Goal: Information Seeking & Learning: Learn about a topic

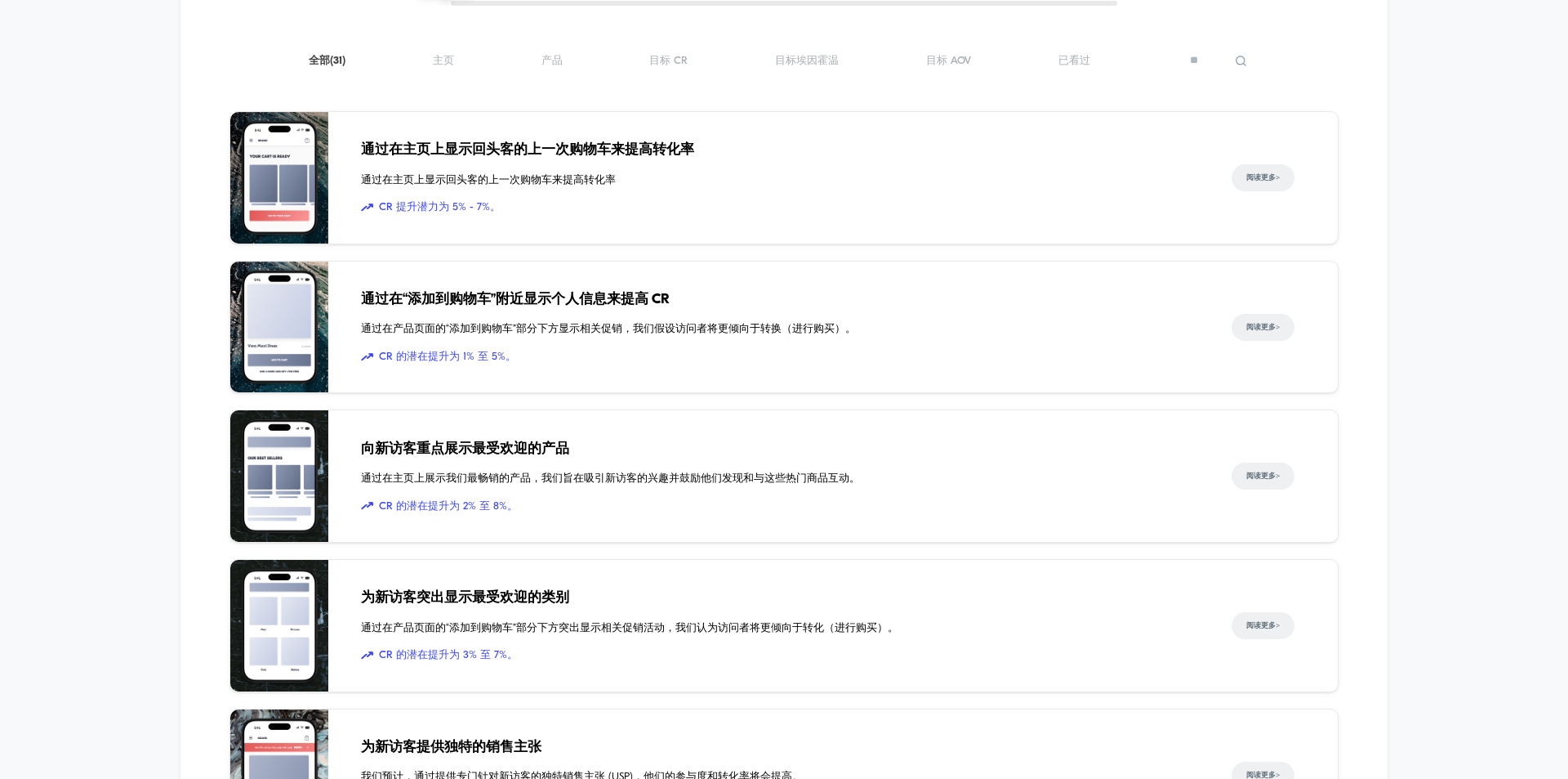
scroll to position [2248, 0]
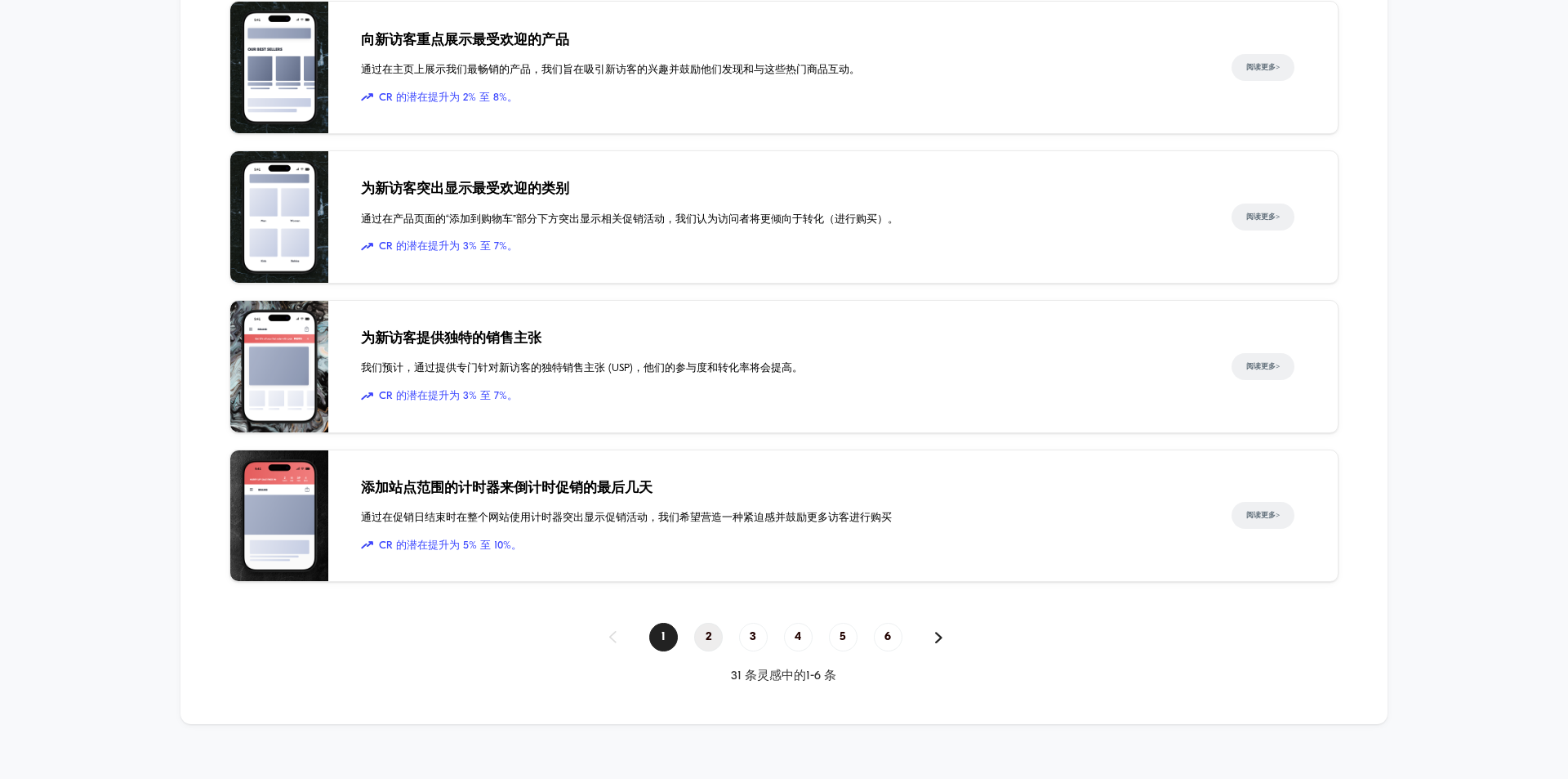
click at [703, 622] on span "2" at bounding box center [709, 636] width 28 height 28
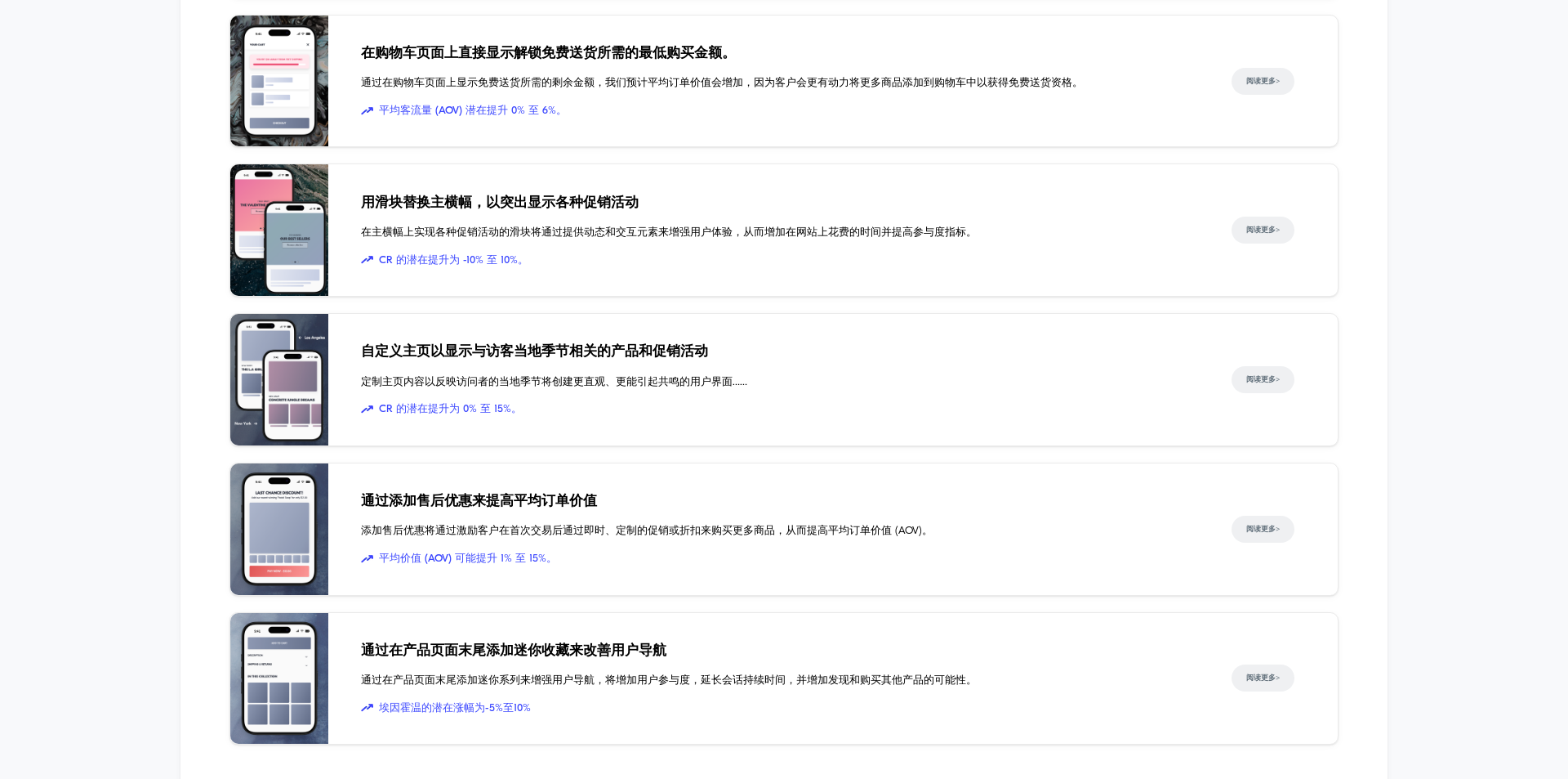
scroll to position [2154, 0]
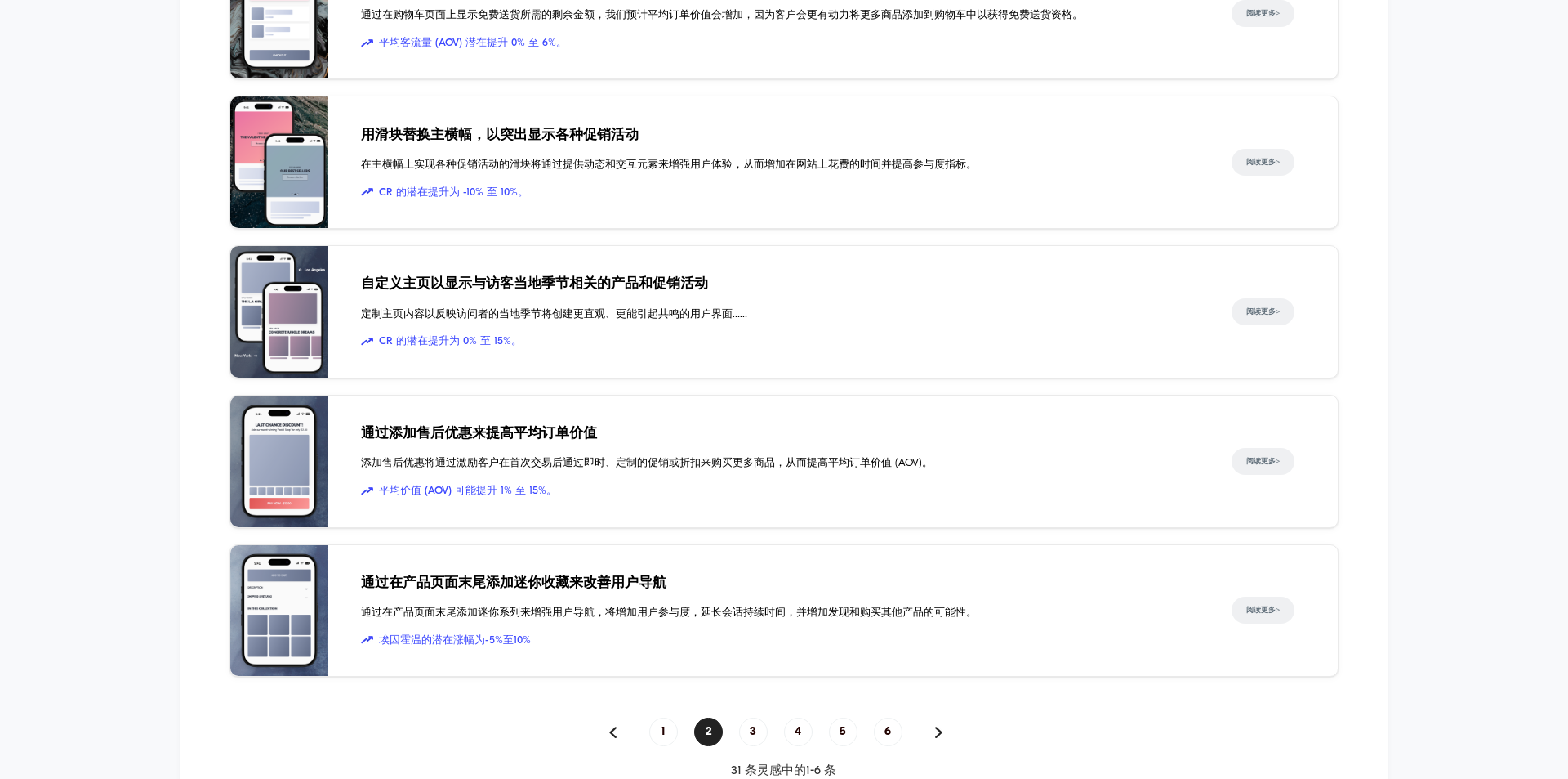
click at [526, 427] on font "通过添加售后优惠来提高平均订单价值" at bounding box center [479, 434] width 236 height 14
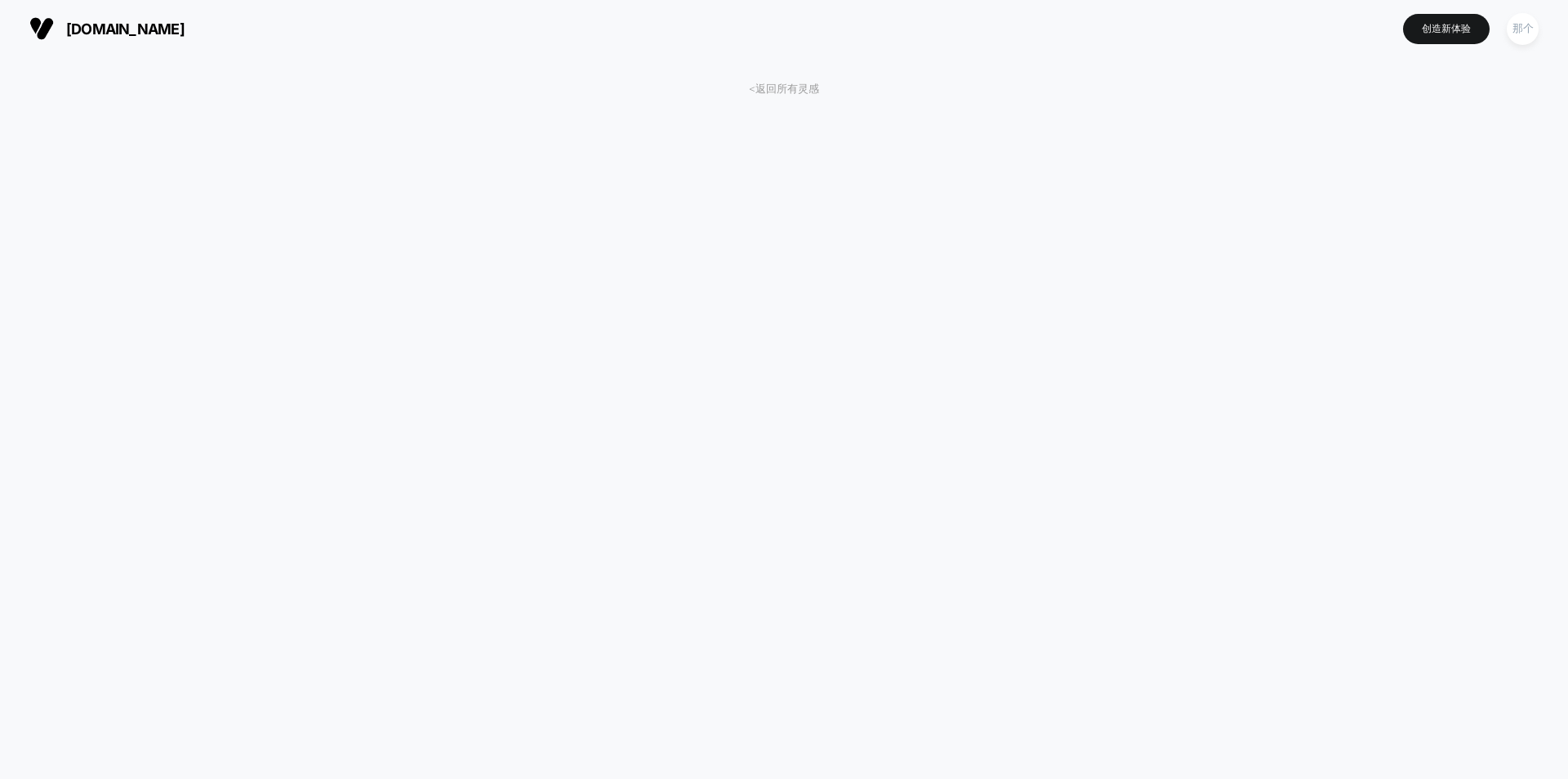
drag, startPoint x: 1273, startPoint y: 774, endPoint x: 1520, endPoint y: 48, distance: 766.9
click at [1517, 49] on div "[DOMAIN_NAME] 创造新体验 那个" at bounding box center [784, 28] width 1568 height 58
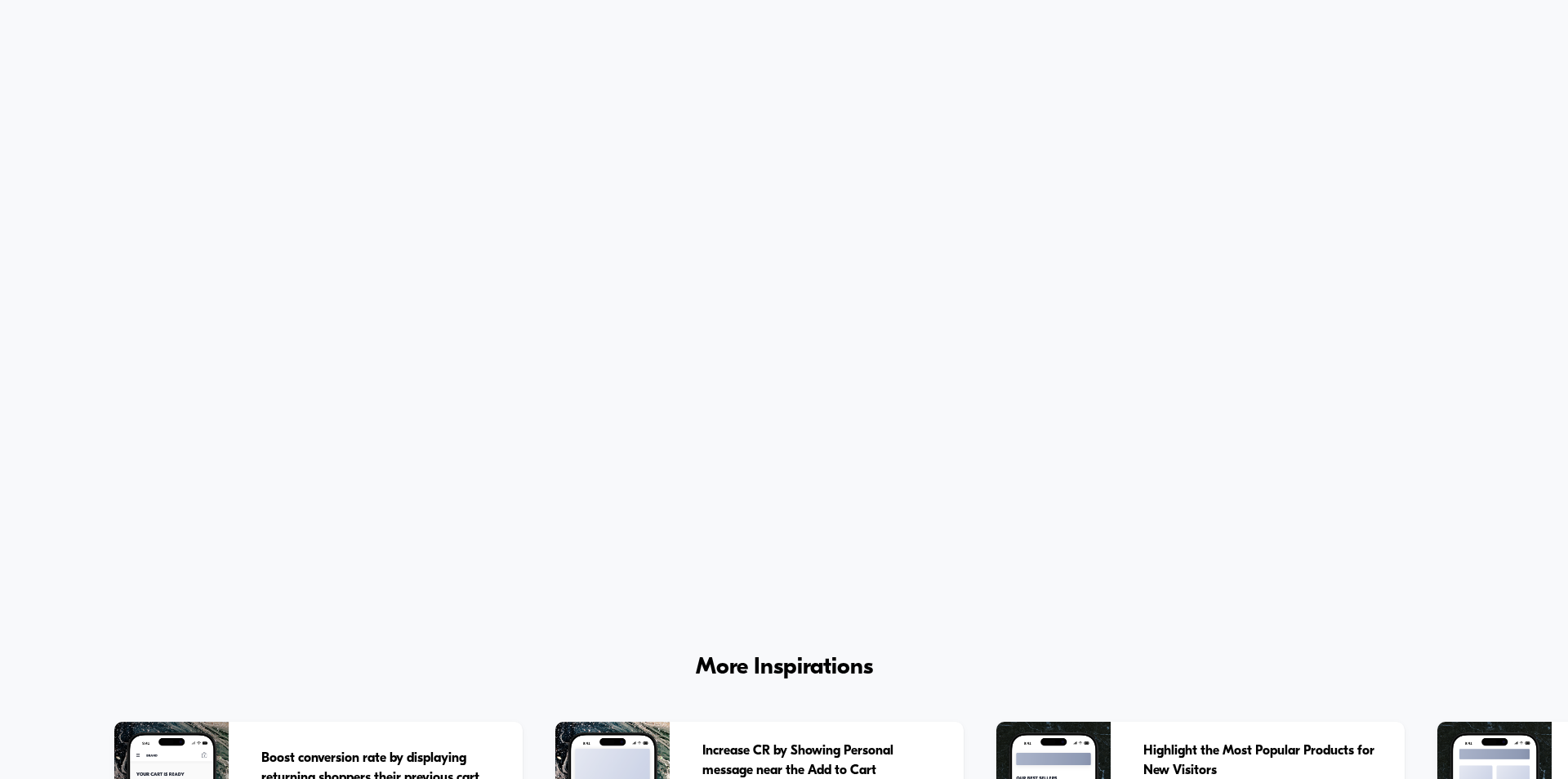
scroll to position [7246, 0]
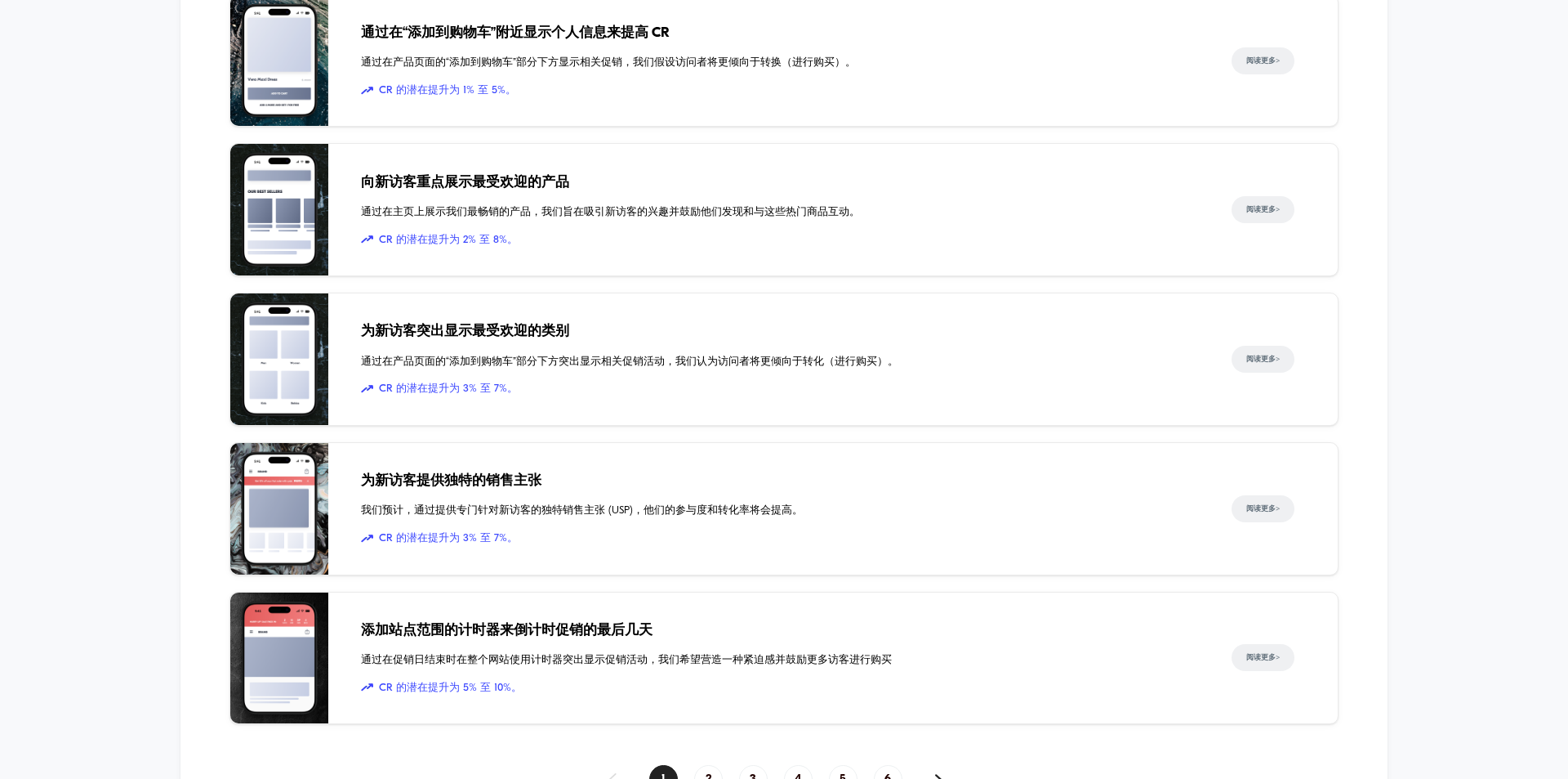
scroll to position [2248, 0]
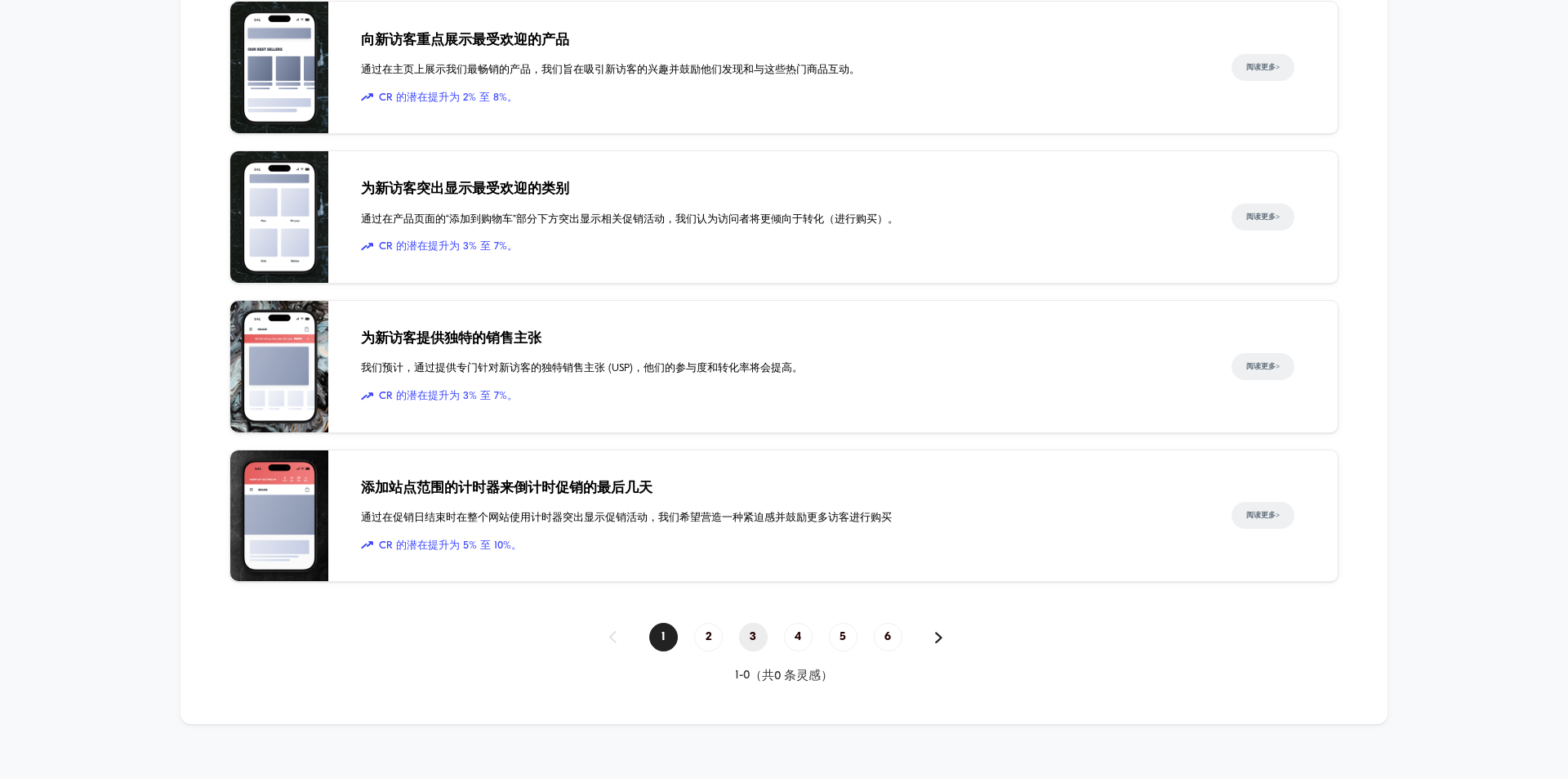
click at [744, 622] on span "3" at bounding box center [753, 636] width 28 height 28
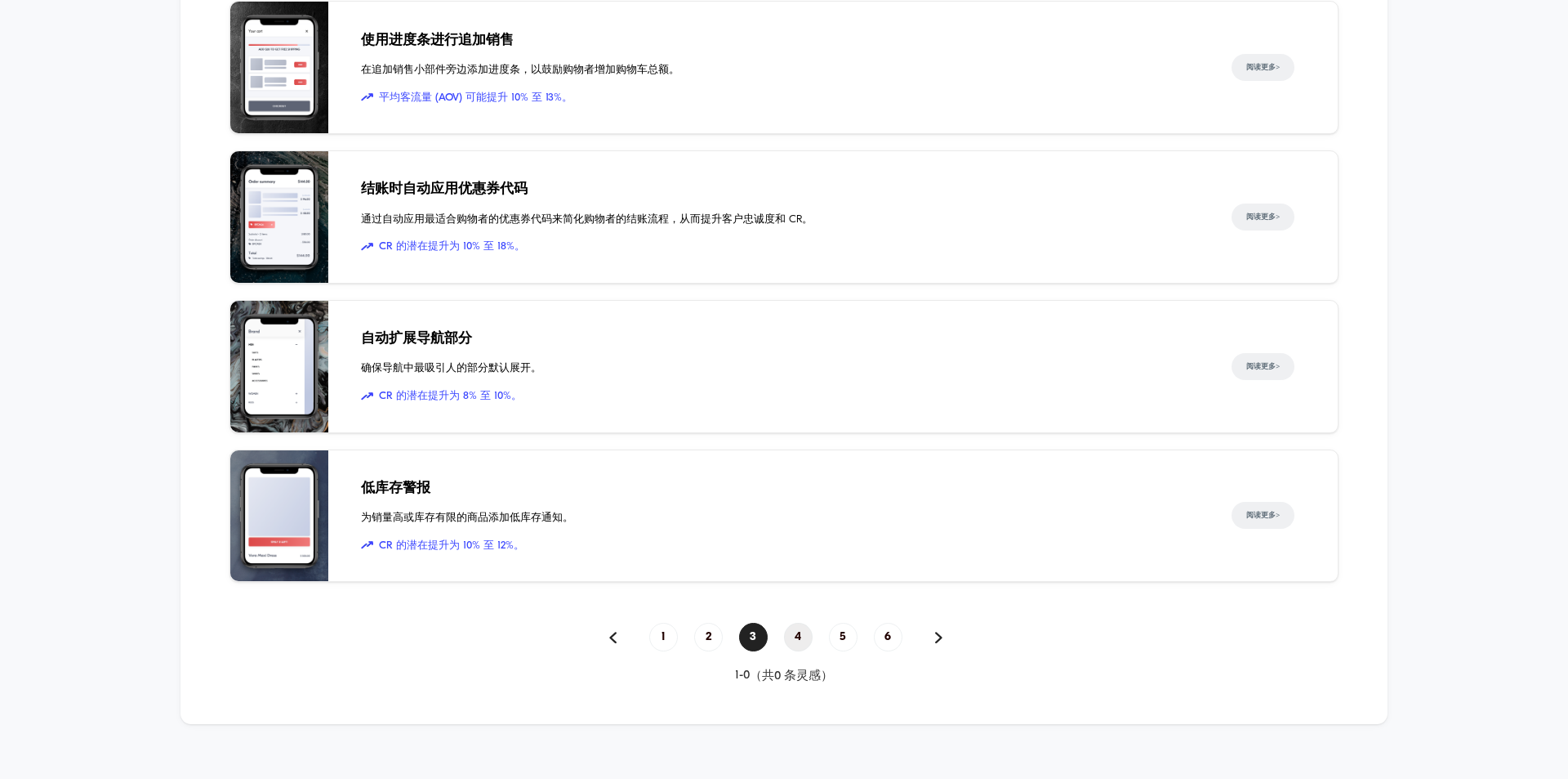
click at [810, 622] on span "4" at bounding box center [798, 636] width 28 height 28
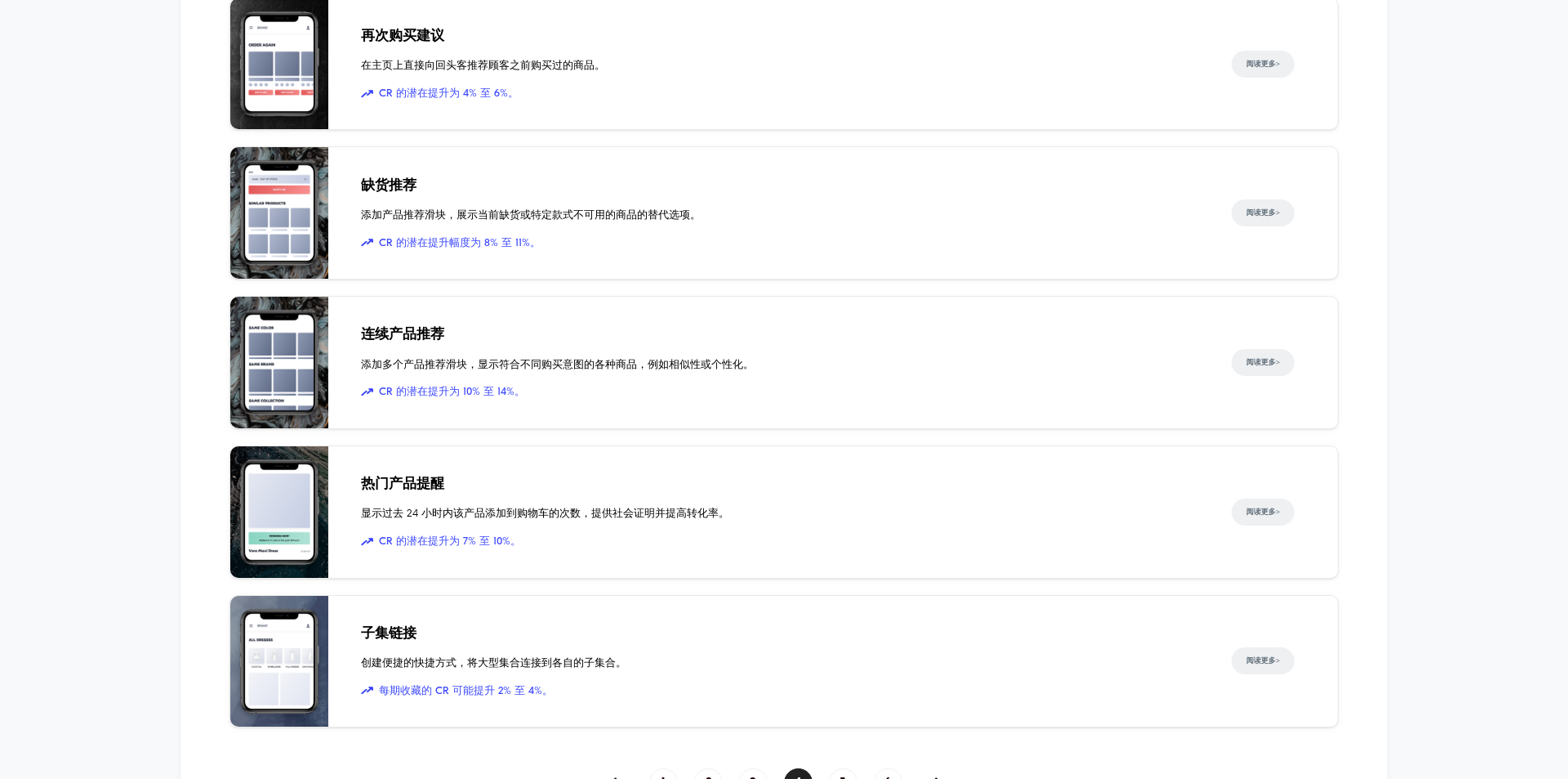
scroll to position [2105, 0]
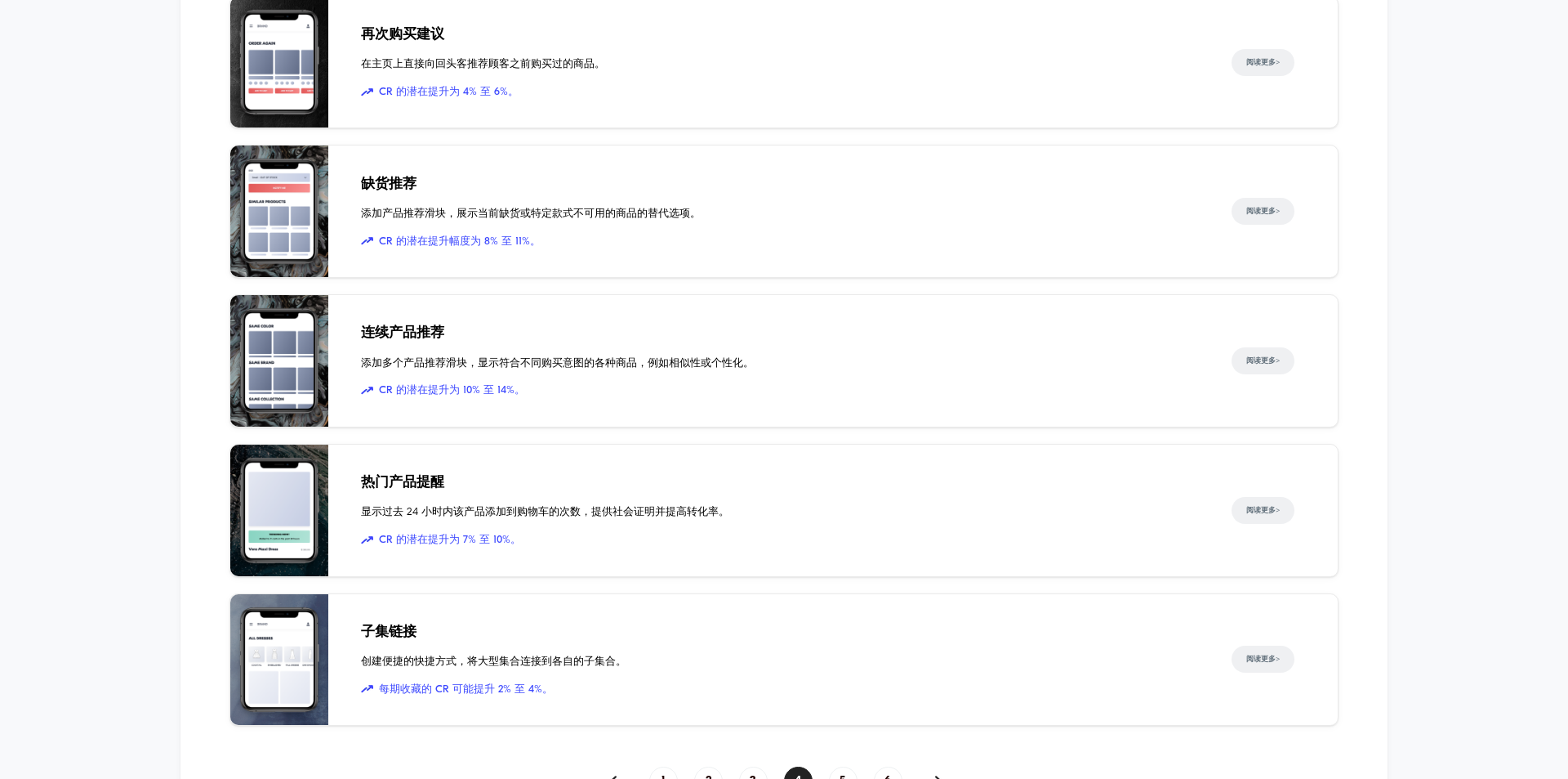
click at [412, 326] on font "连续产品推荐" at bounding box center [403, 333] width 83 height 14
